Goal: Task Accomplishment & Management: Manage account settings

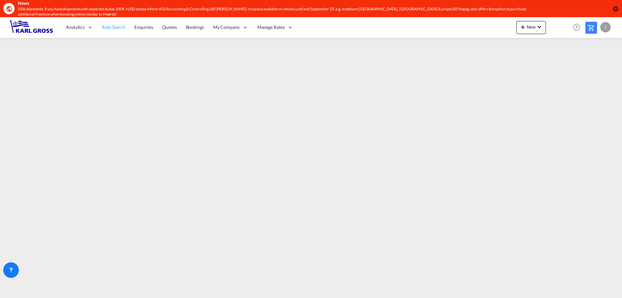
click at [109, 30] on span "Rate Search" at bounding box center [113, 27] width 23 height 6
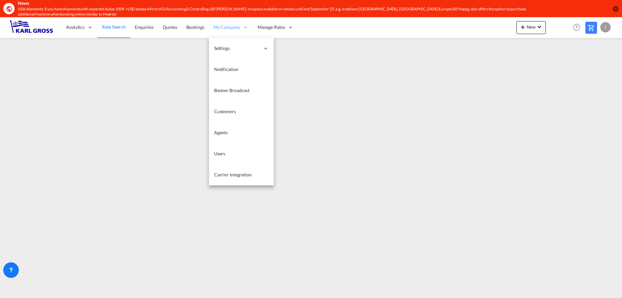
click at [218, 27] on span "My Company" at bounding box center [227, 27] width 27 height 6
click at [236, 154] on link "Users" at bounding box center [241, 153] width 65 height 21
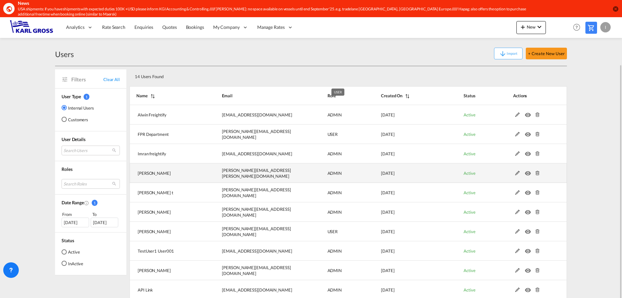
scroll to position [24, 0]
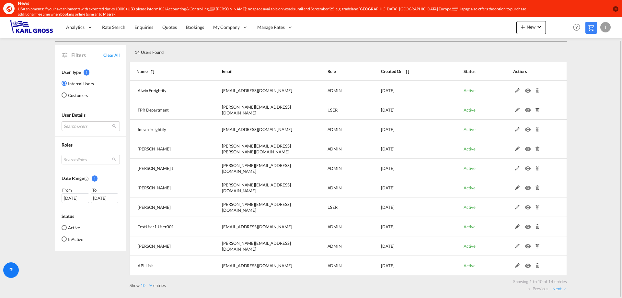
click at [157, 286] on label "Show 10 25 50 100 entries" at bounding box center [148, 285] width 36 height 6
click at [153, 286] on select "10 25 50 100" at bounding box center [147, 286] width 14 height 6
click at [146, 286] on select "10 25 50 100" at bounding box center [147, 286] width 14 height 6
select select "25"
click at [140, 283] on select "10 25 50 100" at bounding box center [147, 286] width 14 height 6
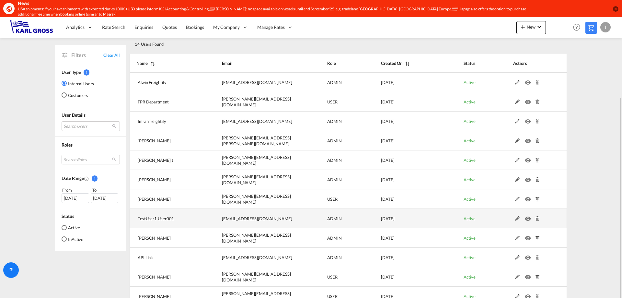
scroll to position [65, 0]
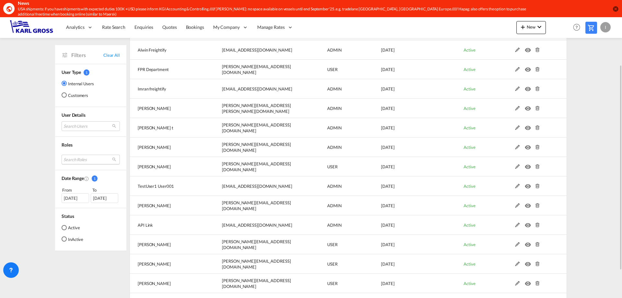
click at [88, 161] on md-select "Search Roles essentials admin sales coordinator essentials manager admin pricin…" at bounding box center [91, 160] width 58 height 10
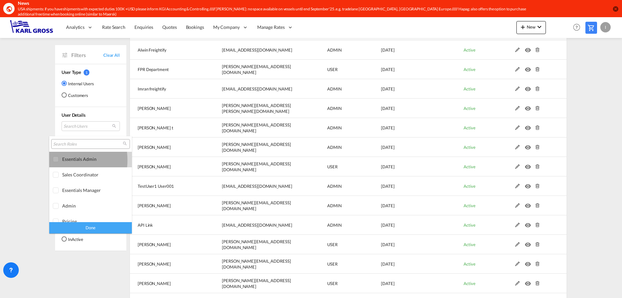
click at [56, 160] on div at bounding box center [56, 159] width 6 height 6
click at [37, 165] on md-backdrop at bounding box center [311, 149] width 622 height 298
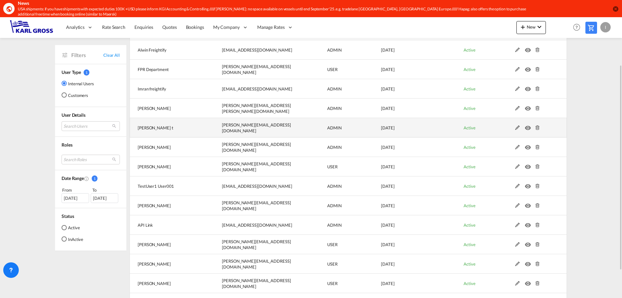
select select "25"
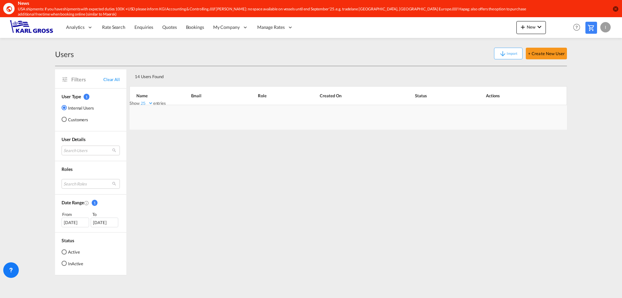
scroll to position [0, 0]
click at [146, 103] on div "Show 10 25 50 100 entries Search: Name Email Role Created On Status Actions" at bounding box center [349, 97] width 438 height 25
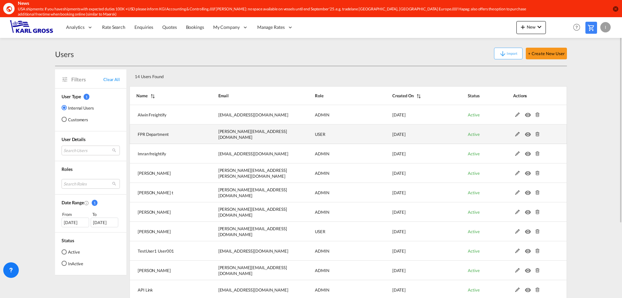
click at [517, 136] on md-icon at bounding box center [517, 134] width 8 height 5
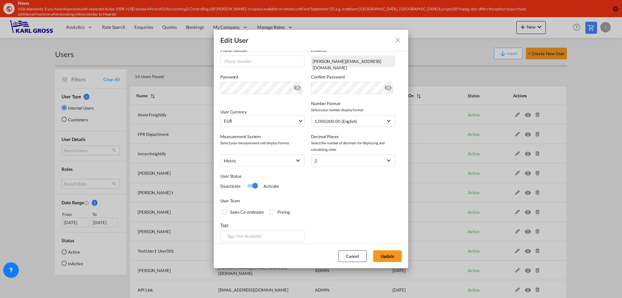
scroll to position [111, 0]
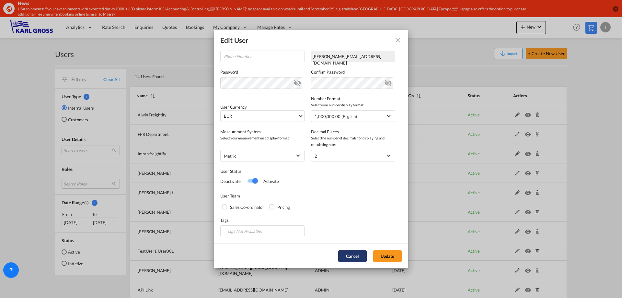
click at [347, 255] on button "Cancel" at bounding box center [352, 256] width 29 height 12
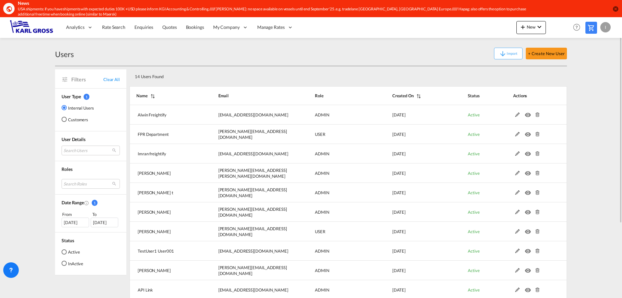
click at [30, 87] on md-content "Analytics Dashboard Rate Search Enquiries Quotes Bookings" at bounding box center [311, 157] width 622 height 281
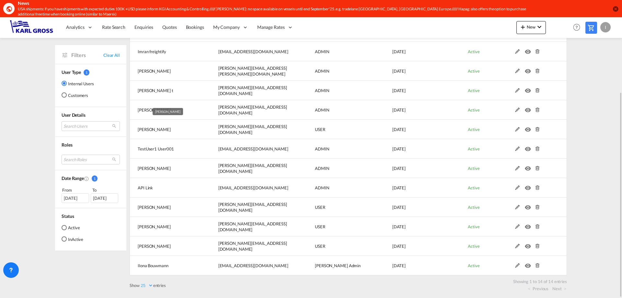
scroll to position [5, 0]
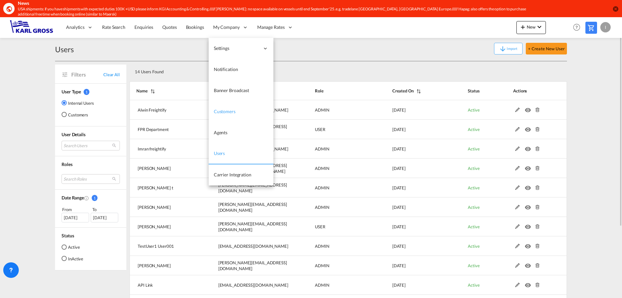
click at [236, 109] on link "Customers" at bounding box center [241, 111] width 65 height 21
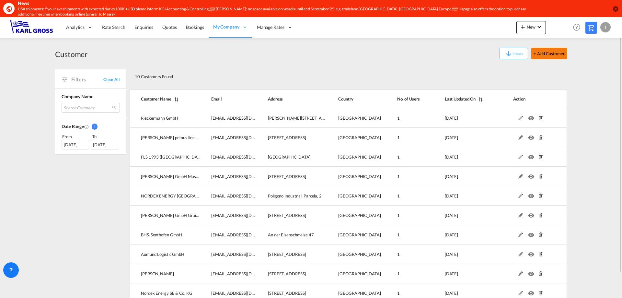
click at [549, 56] on button "+ Add Customer" at bounding box center [549, 54] width 36 height 12
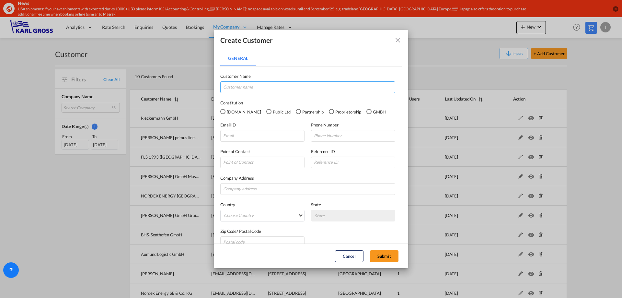
click at [247, 85] on input "General General ..." at bounding box center [307, 87] width 175 height 12
paste input "MJ-Gerüst GmbH"
type input "MJ-Gerüst GmbH"
click at [367, 112] on div "GMBH" at bounding box center [369, 111] width 5 height 5
click at [234, 136] on input "General General ..." at bounding box center [262, 136] width 84 height 12
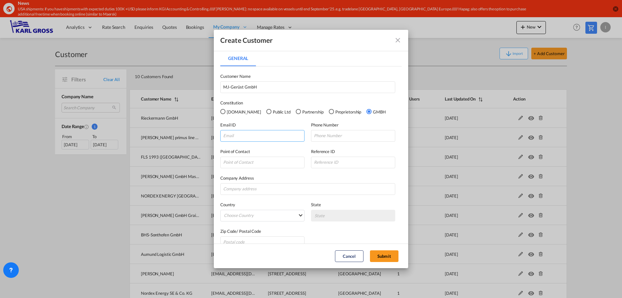
click at [266, 140] on input "General General ..." at bounding box center [262, 136] width 84 height 12
paste input "m.rose@mj-geruest.de"
type input "m.rose@mj-geruest.de"
click at [330, 136] on input "General General ..." at bounding box center [353, 136] width 84 height 12
paste input "+49 2391 8105 371"
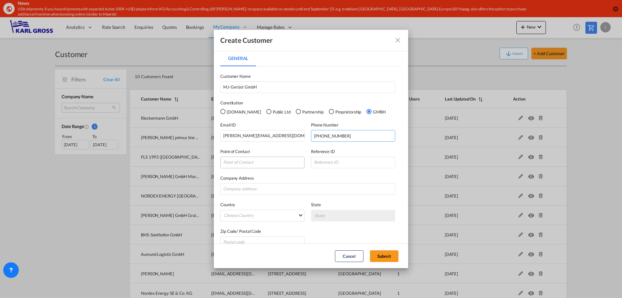
type input "+49 2391 8105 371"
click at [266, 166] on input "General General ..." at bounding box center [262, 163] width 84 height 12
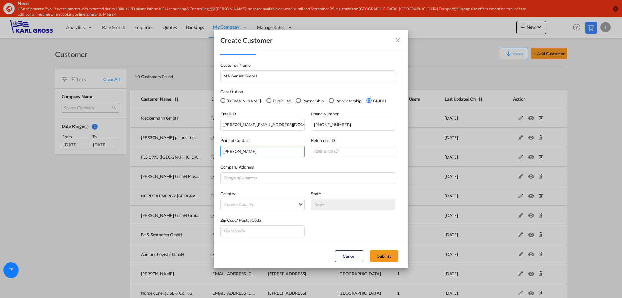
type input "Maximilian Rose"
click at [246, 233] on input "General General ..." at bounding box center [262, 231] width 84 height 12
paste input "58840"
type input "58840"
click at [264, 210] on div "Zip Code/ Postal Code 58840" at bounding box center [310, 223] width 181 height 27
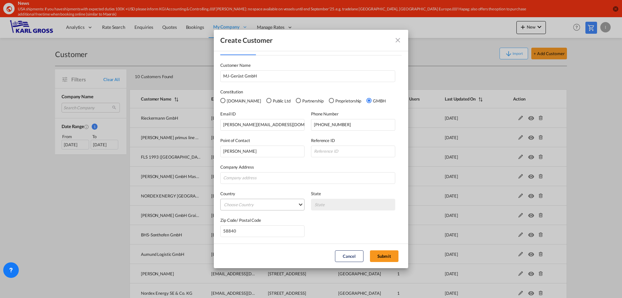
click at [266, 207] on md-select "Choose Country Afghanistan Albania Algeria American Samoa Andorra Angola Anguil…" at bounding box center [262, 205] width 84 height 12
type md-option "Afghanistan"
type md-option "Gabon"
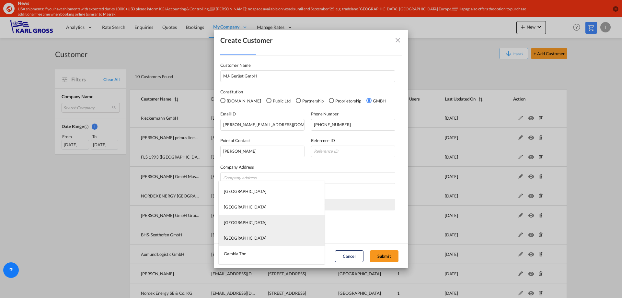
scroll to position [1274, 0]
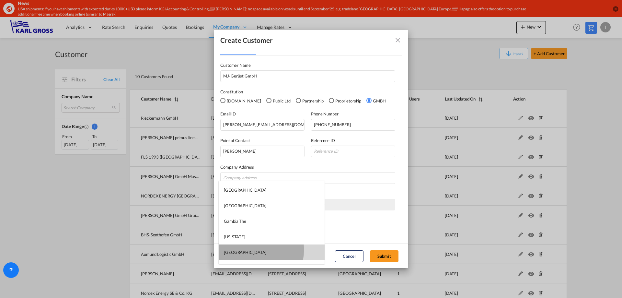
click at [244, 250] on md-option "Germany" at bounding box center [272, 252] width 106 height 16
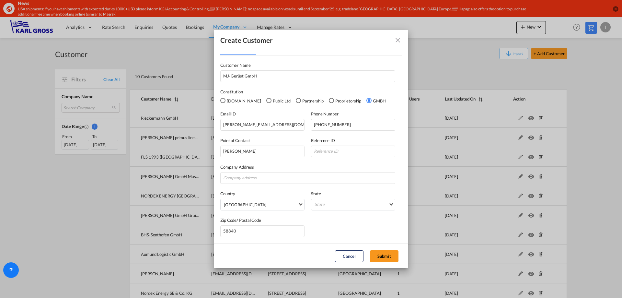
click at [344, 219] on div "Zip Code/ Postal Code 58840" at bounding box center [310, 223] width 181 height 27
click at [249, 177] on input "General General ..." at bounding box center [307, 178] width 175 height 12
drag, startPoint x: 265, startPoint y: 78, endPoint x: 200, endPoint y: 81, distance: 65.5
click at [200, 78] on div "Create Customer General General Customer Name MJ-Gerüst GmbH Constitution Pvt.L…" at bounding box center [311, 149] width 622 height 298
click at [271, 181] on input "General General ..." at bounding box center [307, 178] width 175 height 12
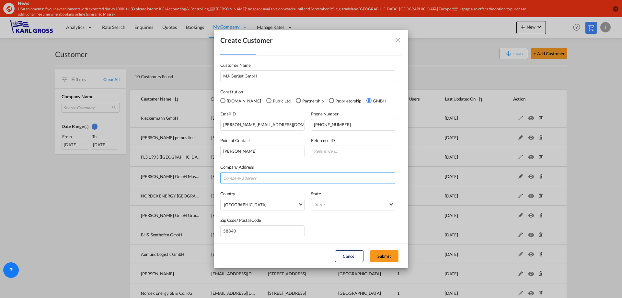
paste input "MJ-Gerüst GmbH"
type input "MJ-Gerüst GmbH"
click at [386, 256] on button "Submit" at bounding box center [384, 256] width 29 height 12
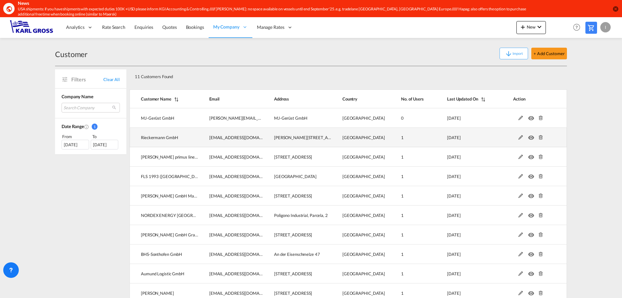
click at [519, 138] on md-icon at bounding box center [521, 137] width 8 height 5
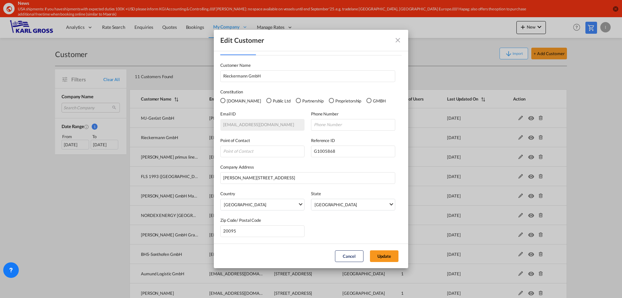
scroll to position [0, 0]
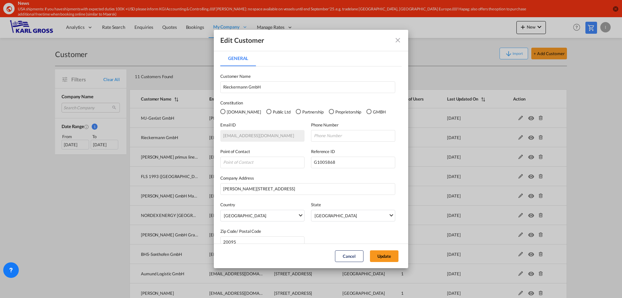
click at [399, 40] on md-icon "icon-close fg-AAA8AD" at bounding box center [398, 40] width 8 height 8
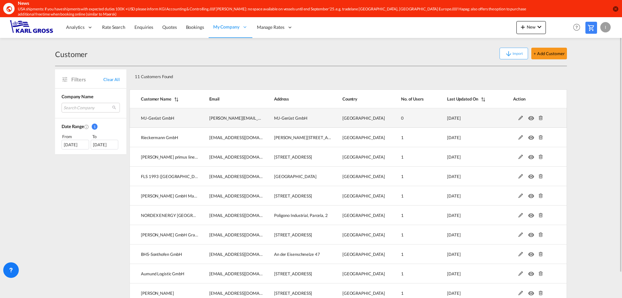
click at [523, 118] on md-icon at bounding box center [521, 118] width 8 height 5
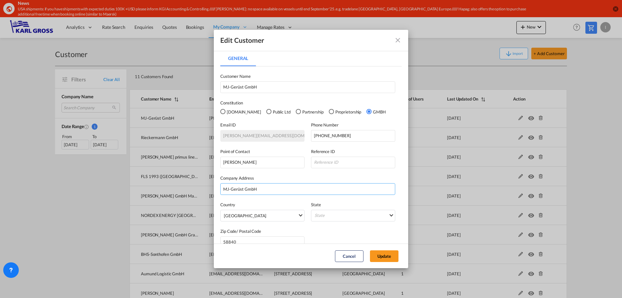
drag, startPoint x: 267, startPoint y: 190, endPoint x: 185, endPoint y: 190, distance: 82.0
click at [185, 190] on div "Edit Customer General General Customer Name MJ-Gerüst GmbH Constitution Pvt.Ltd…" at bounding box center [311, 149] width 622 height 298
click at [277, 187] on input "MJ-Gerüst GmbH" at bounding box center [307, 189] width 175 height 12
drag, startPoint x: 209, startPoint y: 187, endPoint x: 193, endPoint y: 186, distance: 15.6
click at [194, 186] on div "Edit Customer General General Customer Name MJ-Gerüst GmbH Constitution Pvt.Ltd…" at bounding box center [311, 149] width 622 height 298
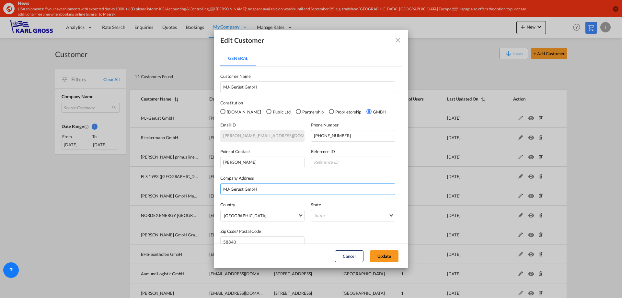
paste input "Ziegelstraße 68"
type input "Ziegelstraße 68"
click at [352, 217] on md-select "State Auvergne Baden-Wurttemberg Bavaria Bayern Beilstein Wurtt Berlin Brandenb…" at bounding box center [353, 216] width 84 height 12
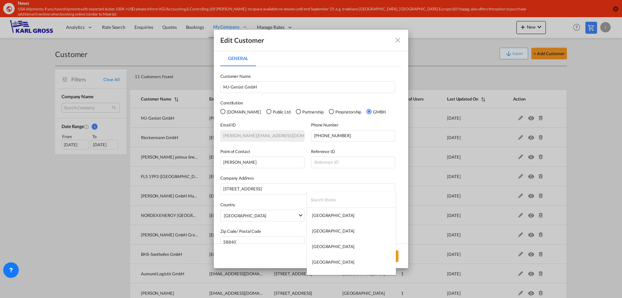
click at [352, 217] on md-option "Auvergne" at bounding box center [351, 215] width 89 height 16
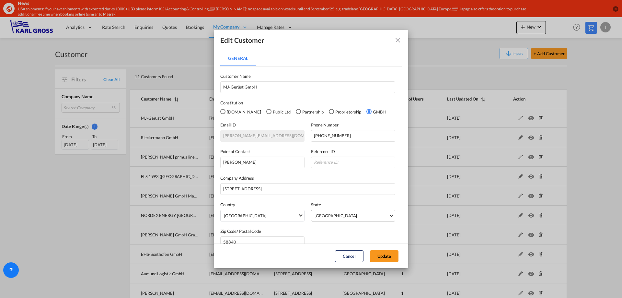
click at [356, 215] on span "Auvergne" at bounding box center [352, 215] width 74 height 6
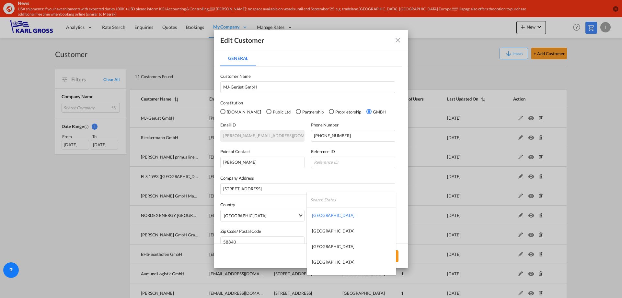
click at [340, 203] on input "search" at bounding box center [353, 200] width 86 height 16
click at [331, 200] on input "search" at bounding box center [353, 200] width 86 height 16
click at [397, 186] on md-backdrop at bounding box center [311, 149] width 622 height 298
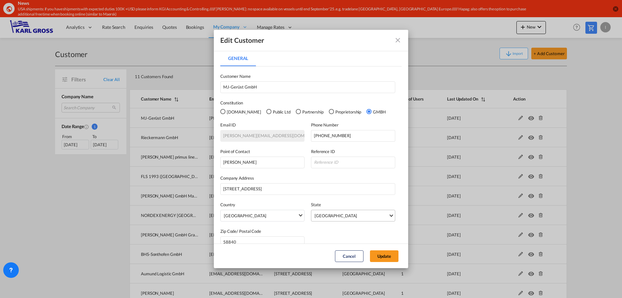
click at [350, 218] on span "Auvergne" at bounding box center [352, 215] width 74 height 6
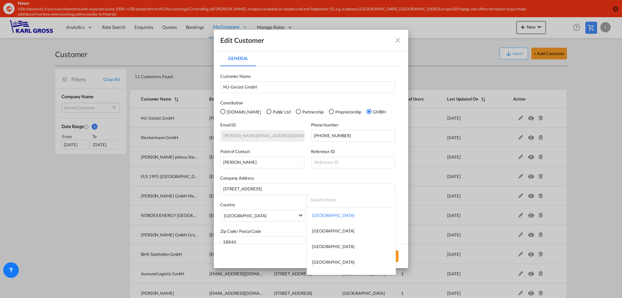
click at [334, 202] on input "search" at bounding box center [353, 200] width 86 height 16
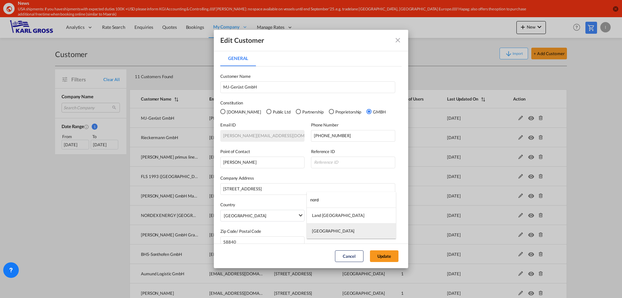
type input "nord"
click at [355, 231] on md-option "Nordrhein-Westfalen" at bounding box center [351, 231] width 89 height 16
click at [386, 256] on button "Update" at bounding box center [384, 256] width 29 height 12
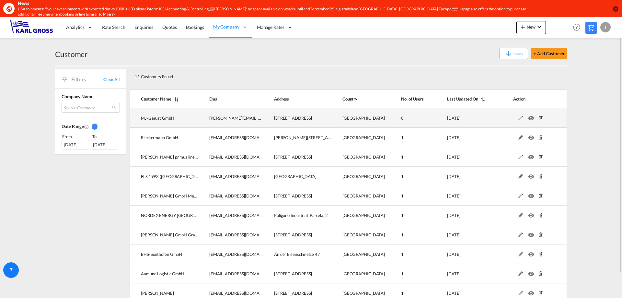
click at [520, 119] on md-icon at bounding box center [521, 118] width 8 height 5
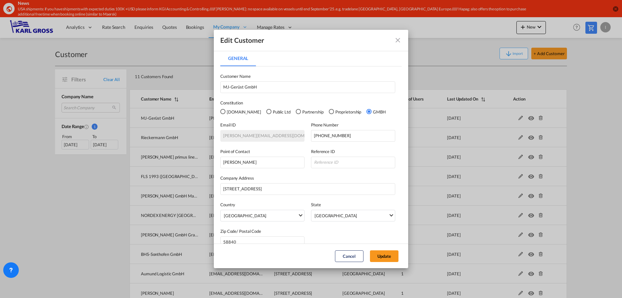
scroll to position [11, 0]
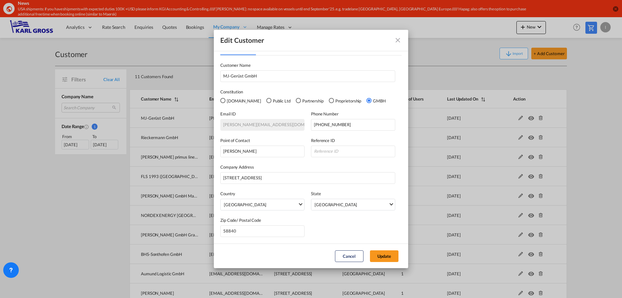
drag, startPoint x: 267, startPoint y: 79, endPoint x: 189, endPoint y: 78, distance: 78.4
click at [189, 78] on div "Edit Customer General General Customer Name MJ-Gerüst GmbH Constitution Pvt.Ltd…" at bounding box center [311, 149] width 622 height 298
click at [259, 76] on input "MJ-Gerüst GmbH" at bounding box center [307, 76] width 175 height 12
drag, startPoint x: 265, startPoint y: 77, endPoint x: 204, endPoint y: 77, distance: 61.3
click at [204, 77] on div "Edit Customer General General Customer Name MJ-Gerüst GmbH Constitution Pvt.Ltd…" at bounding box center [311, 149] width 622 height 298
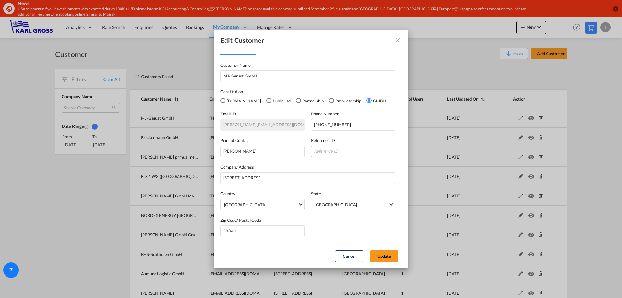
click at [326, 150] on input "General General ..." at bounding box center [353, 152] width 84 height 12
paste input "G-1007223"
click at [388, 258] on button "Update" at bounding box center [384, 256] width 29 height 12
click at [318, 150] on input "G-1007223" at bounding box center [353, 152] width 84 height 12
type input "G1007223"
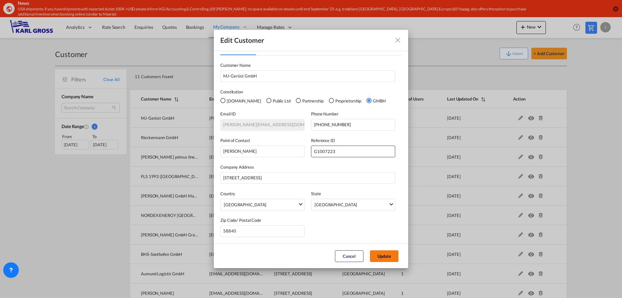
click at [393, 256] on button "Update" at bounding box center [384, 256] width 29 height 12
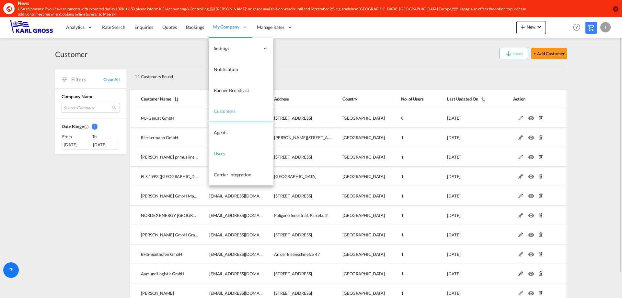
drag, startPoint x: 230, startPoint y: 152, endPoint x: 217, endPoint y: 156, distance: 13.3
click at [230, 152] on link "Users" at bounding box center [241, 153] width 65 height 21
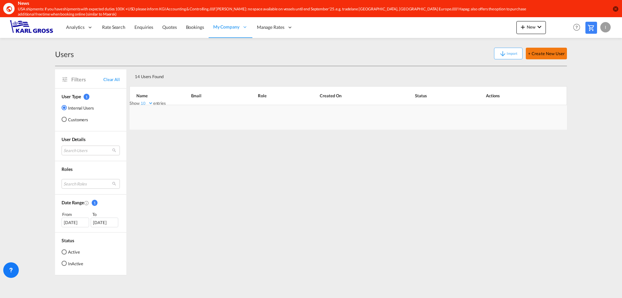
click at [537, 53] on button "+ Create New User" at bounding box center [546, 54] width 41 height 12
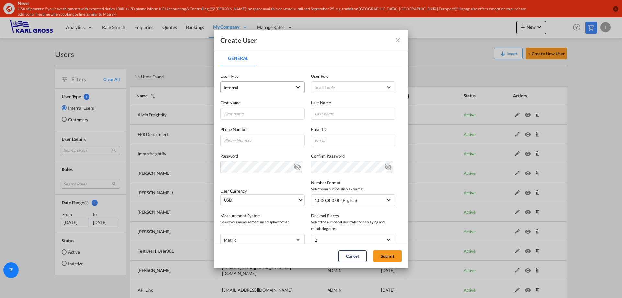
click at [240, 92] on md-select "Internal Internal Customer" at bounding box center [262, 87] width 84 height 12
click at [243, 88] on md-option "Internal" at bounding box center [261, 87] width 85 height 16
click at [368, 89] on md-select "Select Role ADMIN GLOBAL Essentials Admin GLOBAL Essentials Manager GLOBAL Esse…" at bounding box center [353, 87] width 84 height 12
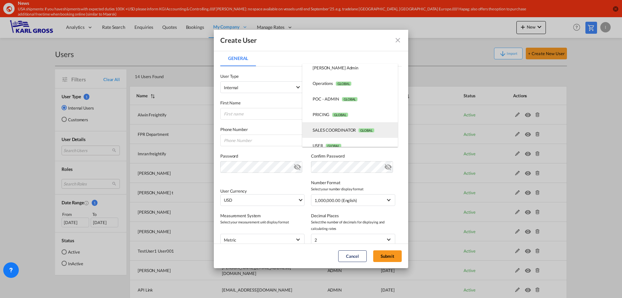
scroll to position [104, 0]
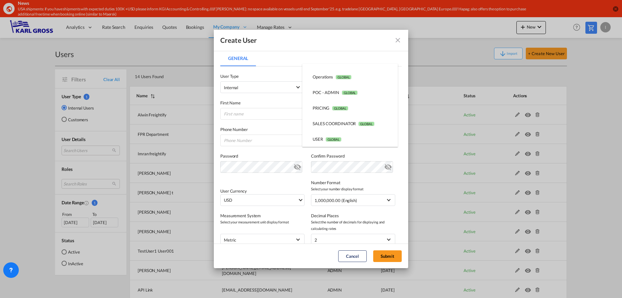
click at [269, 105] on md-backdrop at bounding box center [311, 149] width 622 height 298
click at [268, 114] on input "General General ..." at bounding box center [262, 114] width 84 height 12
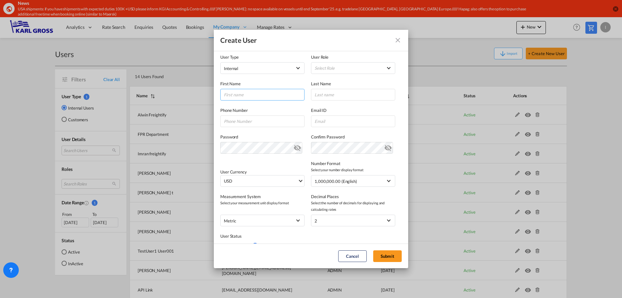
scroll to position [0, 0]
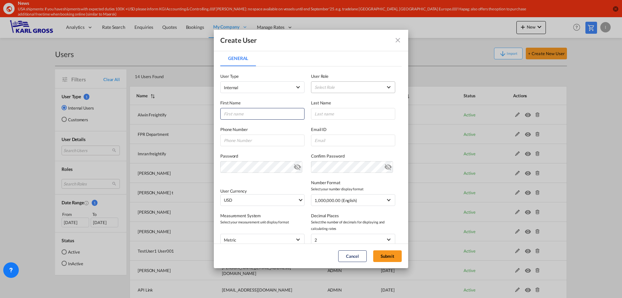
click at [318, 86] on md-select "Select Role" at bounding box center [353, 87] width 84 height 12
click at [347, 215] on md-backdrop at bounding box center [311, 149] width 622 height 298
click at [326, 90] on md-select "Select Role" at bounding box center [353, 87] width 84 height 12
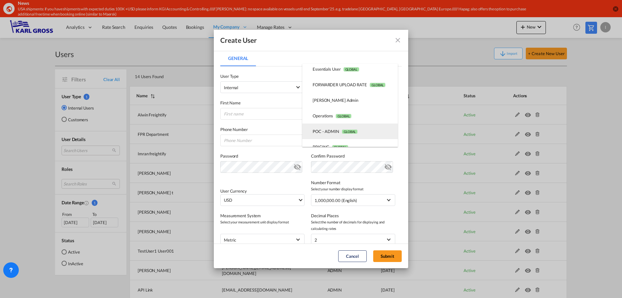
scroll to position [97, 0]
click at [396, 41] on md-backdrop at bounding box center [311, 149] width 622 height 298
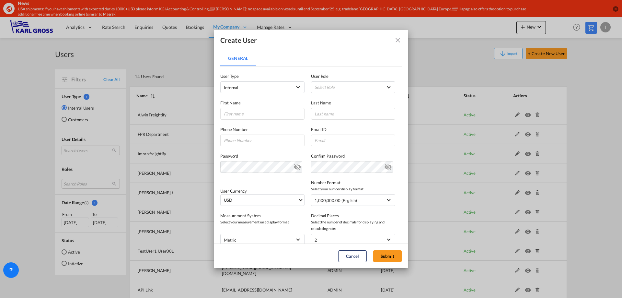
click at [397, 39] on md-icon "icon-close fg-AAA8AD" at bounding box center [398, 40] width 8 height 8
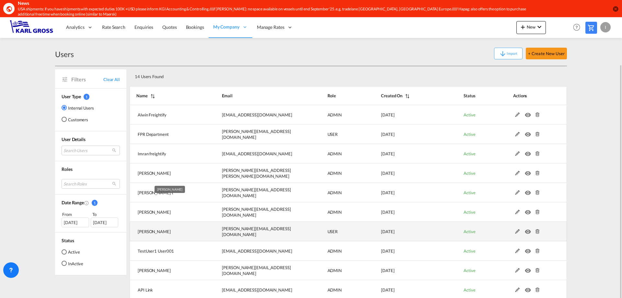
scroll to position [24, 0]
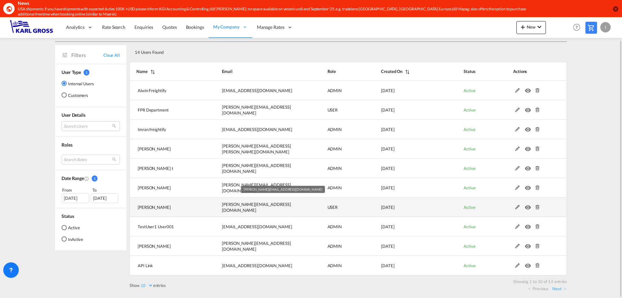
click at [220, 204] on td "s.rohne@karlgross.de" at bounding box center [258, 206] width 105 height 19
click at [231, 206] on span "s.rohne@karlgross.de" at bounding box center [256, 207] width 69 height 11
click at [518, 208] on md-icon at bounding box center [517, 207] width 8 height 5
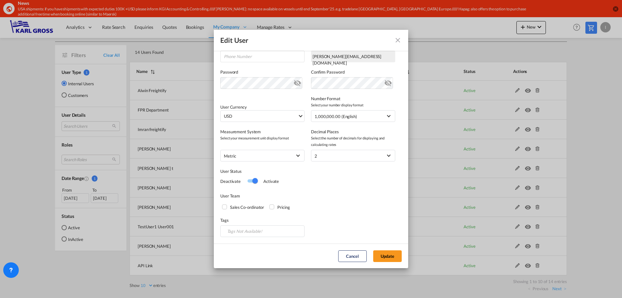
scroll to position [0, 0]
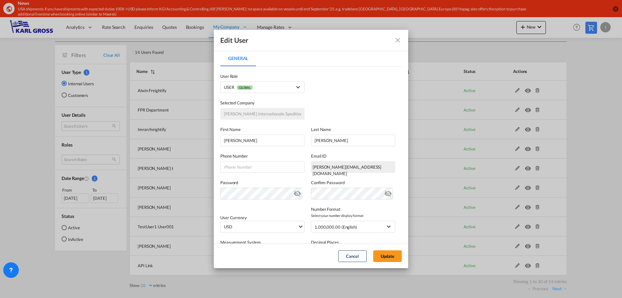
click at [396, 41] on md-icon "icon-close fg-AAA8AD" at bounding box center [398, 40] width 8 height 8
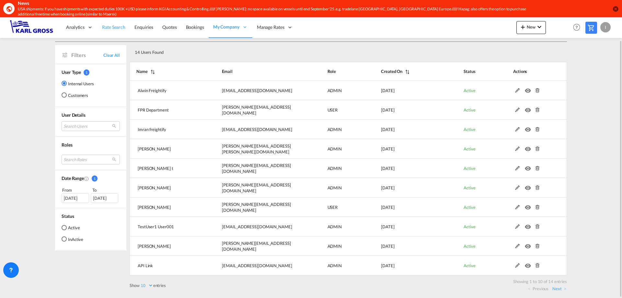
click at [114, 31] on link "Rate Search" at bounding box center [114, 27] width 32 height 21
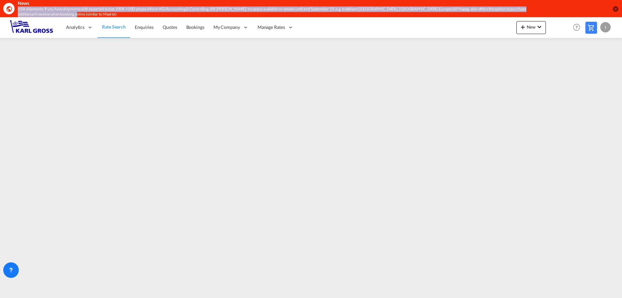
drag, startPoint x: 63, startPoint y: 15, endPoint x: 17, endPoint y: 11, distance: 45.9
click at [17, 11] on div "News USA shipments: if you have shipments with expected duties 100K +USD please…" at bounding box center [264, 8] width 523 height 17
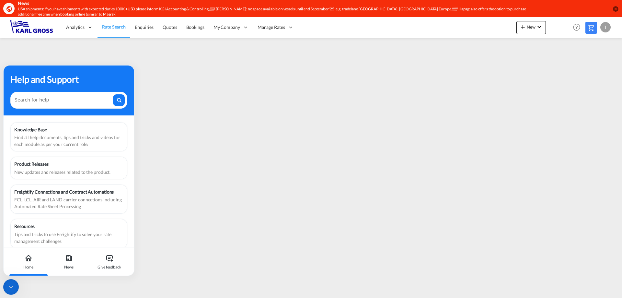
scroll to position [8, 0]
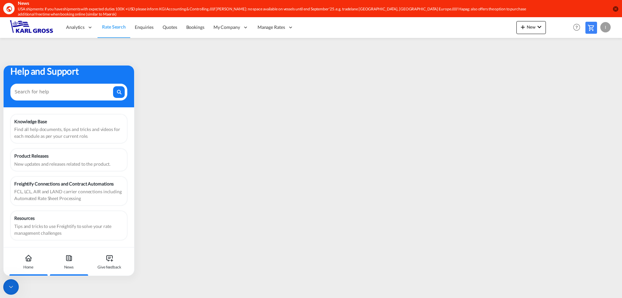
click at [75, 263] on div "News" at bounding box center [69, 261] width 36 height 29
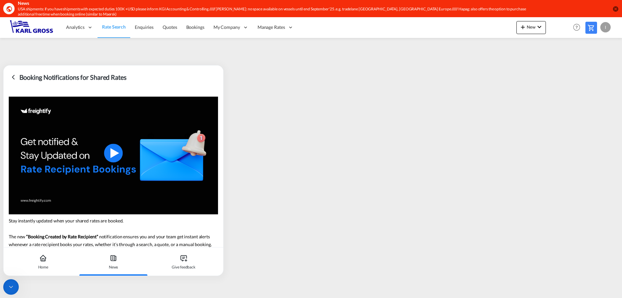
scroll to position [27, 0]
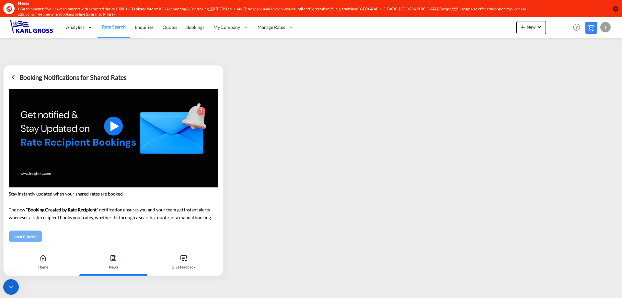
click at [37, 234] on div "Learn how!" at bounding box center [25, 236] width 29 height 10
